Goal: Go to known website: Access a specific website the user already knows

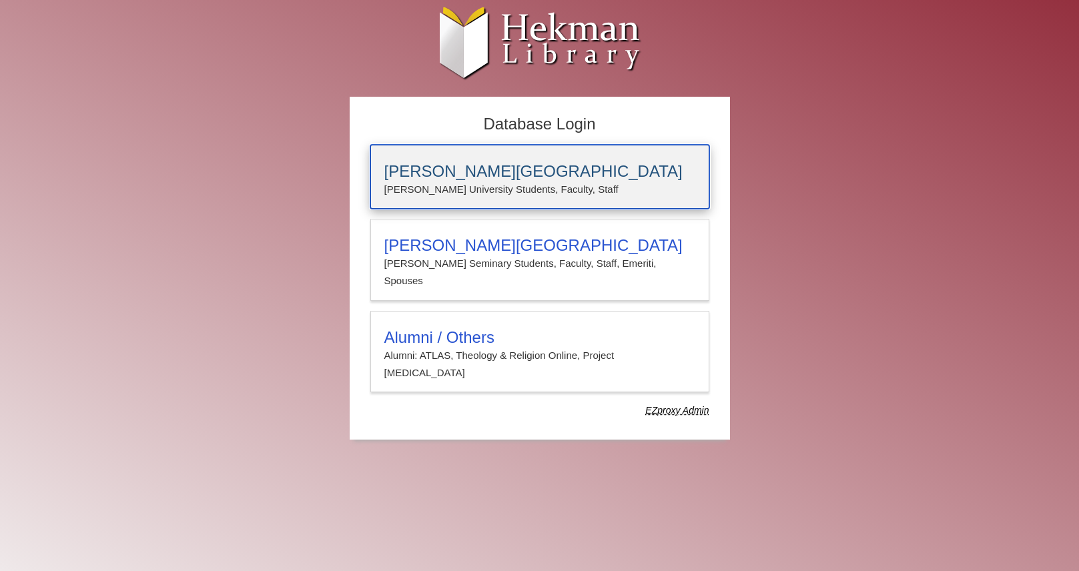
click at [507, 167] on h3 "[PERSON_NAME][GEOGRAPHIC_DATA]" at bounding box center [539, 171] width 311 height 19
click at [470, 198] on p "[PERSON_NAME] University Students, Faculty, Staff" at bounding box center [539, 189] width 311 height 17
click at [493, 189] on p "[PERSON_NAME] University Students, Faculty, Staff" at bounding box center [539, 189] width 311 height 17
